Goal: Transaction & Acquisition: Purchase product/service

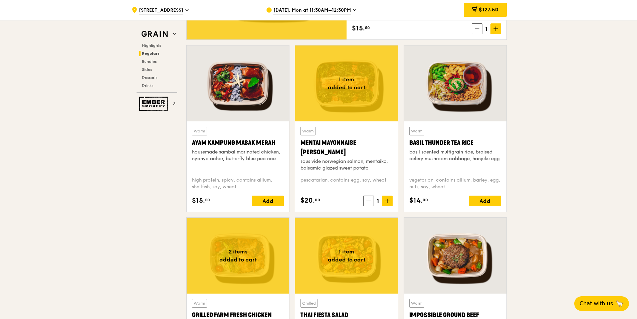
scroll to position [601, 0]
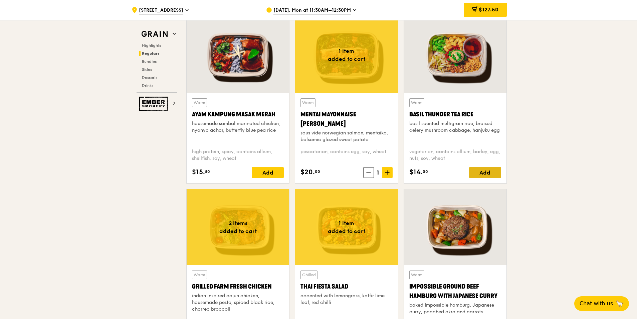
click at [477, 173] on div "Add" at bounding box center [485, 172] width 32 height 11
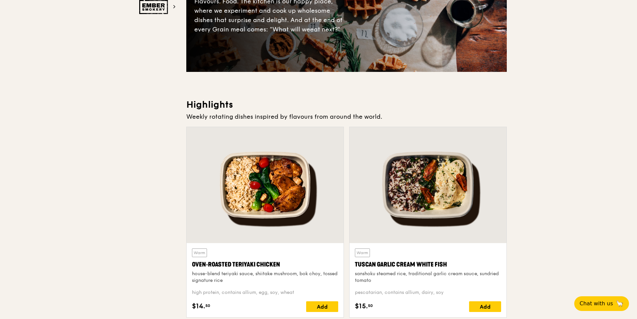
scroll to position [0, 0]
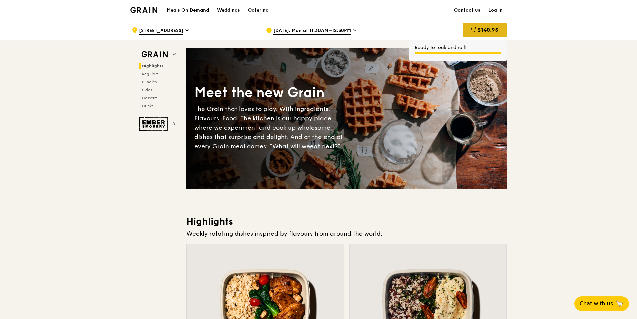
click at [482, 30] on span "$140.95" at bounding box center [488, 30] width 21 height 6
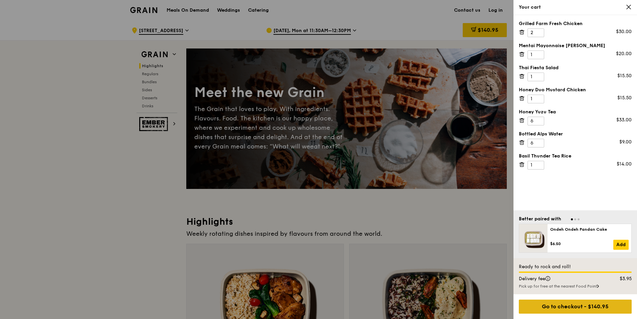
click at [582, 305] on div "Go to checkout - $140.95" at bounding box center [575, 306] width 113 height 14
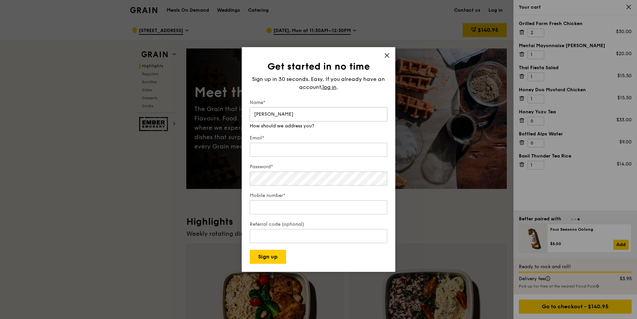
type input "Daleen Swart"
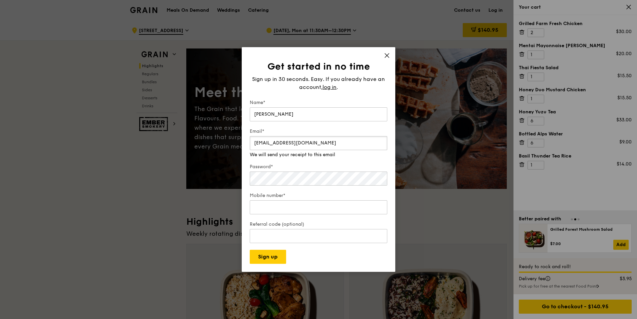
type input "dswart@its.jnj.com"
click at [386, 55] on div "Get started in no time Sign up in 30 seconds. Easy. If you already have an acco…" at bounding box center [319, 159] width 154 height 224
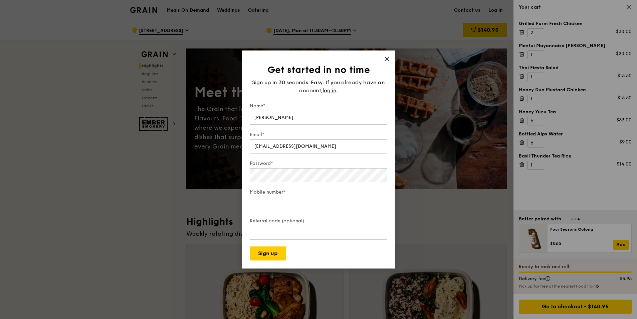
click at [386, 59] on icon at bounding box center [387, 59] width 4 height 4
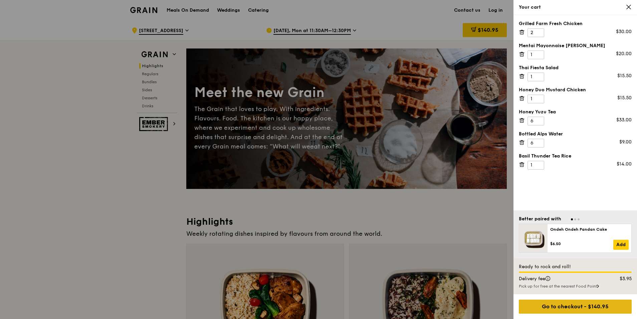
click at [568, 308] on div "Go to checkout - $140.95" at bounding box center [575, 306] width 113 height 14
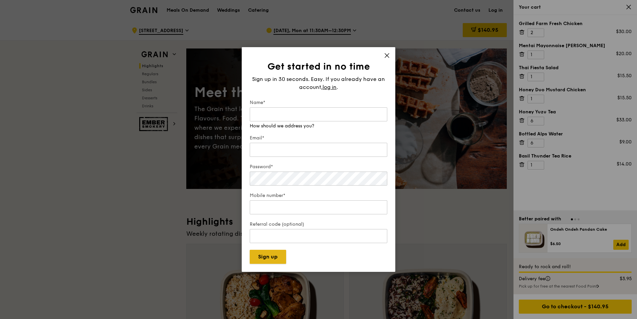
click at [260, 260] on div "Get started in no time Sign up in 30 seconds. Easy. If you already have an acco…" at bounding box center [319, 159] width 154 height 224
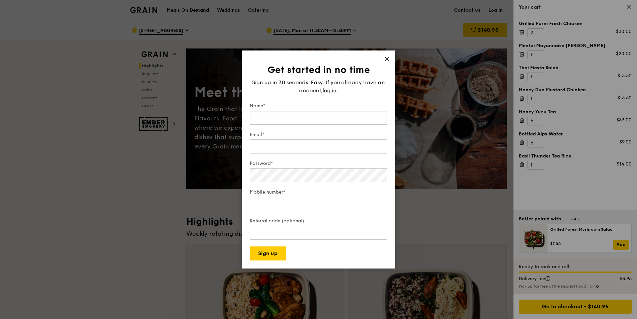
click at [261, 117] on input "Name*" at bounding box center [319, 118] width 138 height 14
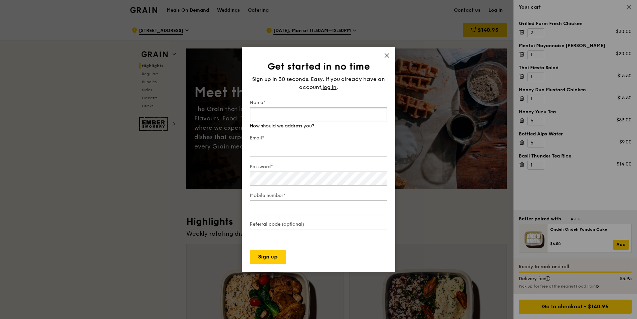
click at [267, 117] on input "Name*" at bounding box center [319, 114] width 138 height 14
type input "Daleen Swart"
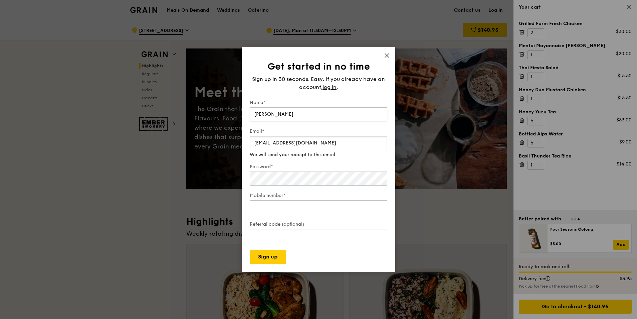
type input "dswart@its.jnj.com"
type input "97122886"
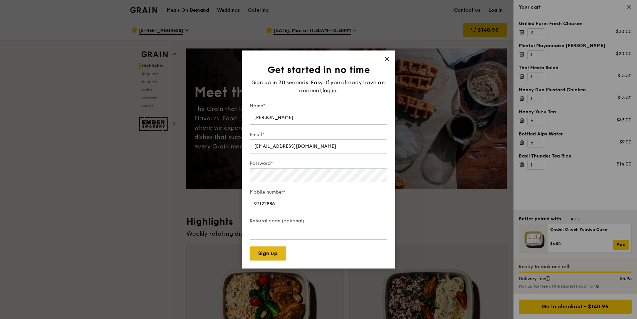
click at [270, 255] on button "Sign up" at bounding box center [268, 253] width 36 height 14
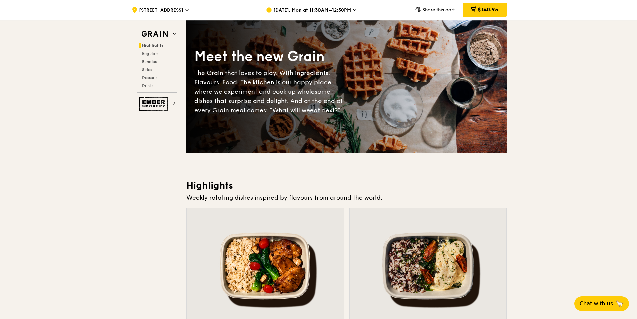
scroll to position [33, 0]
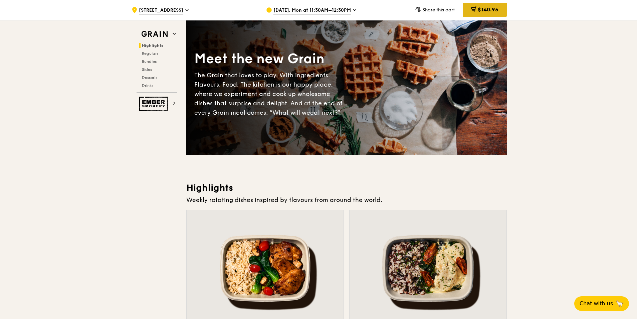
click at [491, 8] on span "$140.95" at bounding box center [488, 9] width 21 height 6
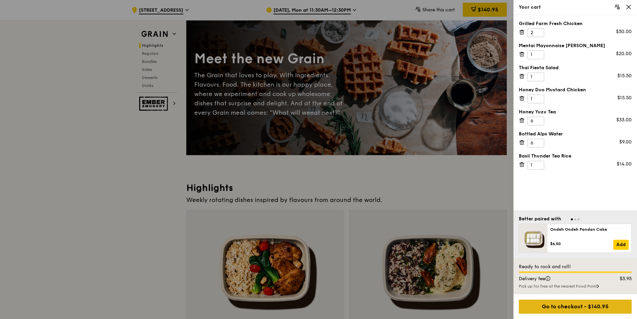
click at [573, 304] on div "Go to checkout - $140.95" at bounding box center [575, 306] width 113 height 14
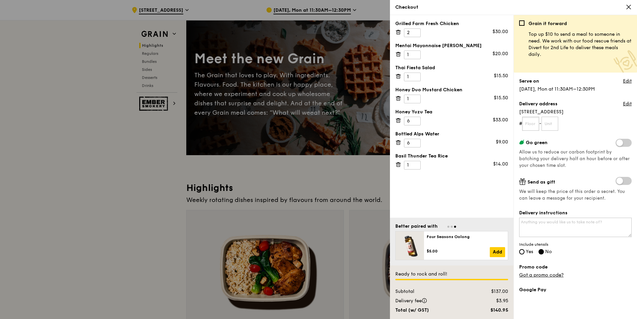
click at [532, 124] on input "text" at bounding box center [530, 124] width 17 height 14
type input "07"
click at [549, 123] on input "text" at bounding box center [550, 124] width 17 height 14
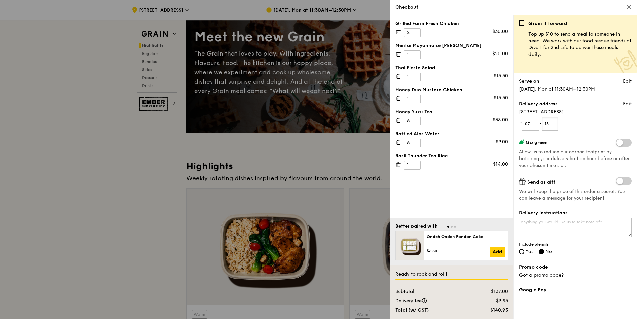
scroll to position [67, 0]
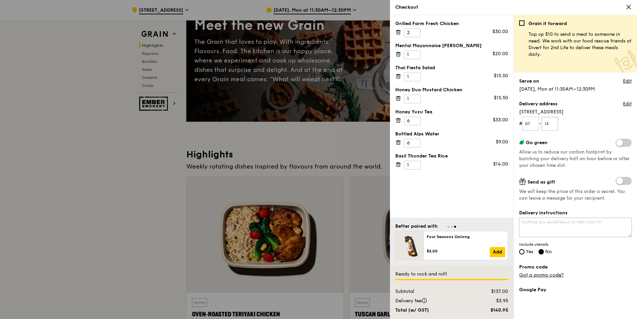
type input "13"
click at [530, 222] on textarea "Delivery instructions" at bounding box center [575, 226] width 113 height 19
type textarea "Kindly deliver the food by 11:50am and please bring it up to the 7th floor. Tha…"
click at [520, 253] on input "Yes" at bounding box center [521, 251] width 5 height 5
radio input "true"
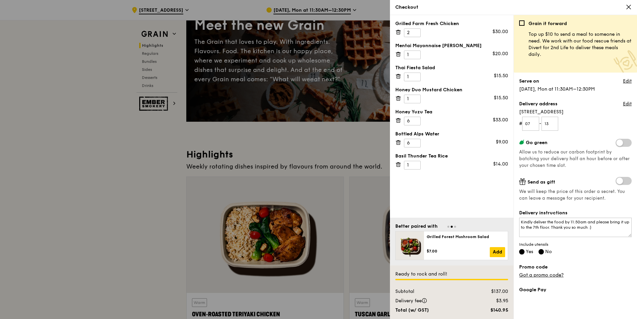
radio input "false"
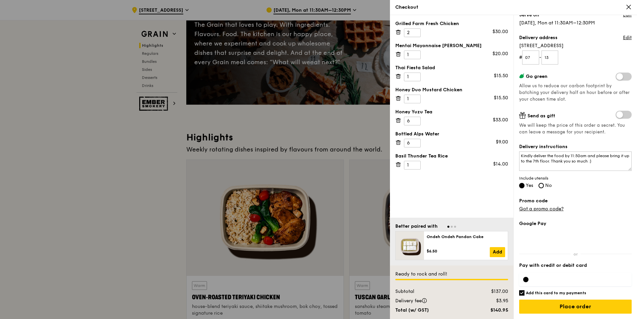
scroll to position [100, 0]
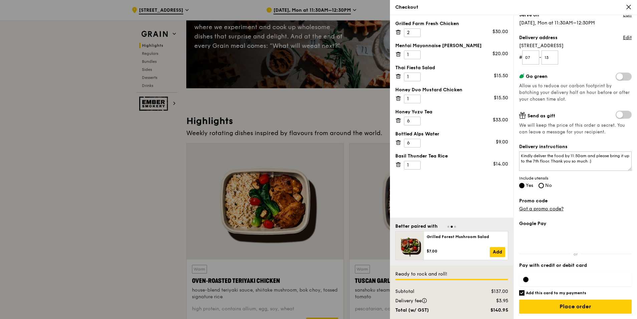
click at [525, 280] on div at bounding box center [525, 278] width 5 height 5
click at [522, 294] on input "Add this card to my payments" at bounding box center [521, 292] width 5 height 5
checkbox input "false"
click at [570, 305] on input "Place order" at bounding box center [575, 306] width 113 height 14
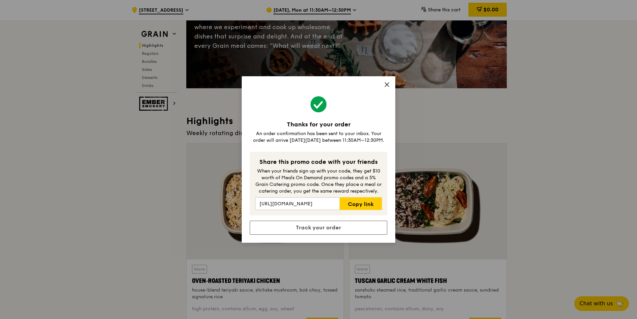
click at [386, 84] on icon at bounding box center [387, 84] width 6 height 6
